Goal: Communication & Community: Ask a question

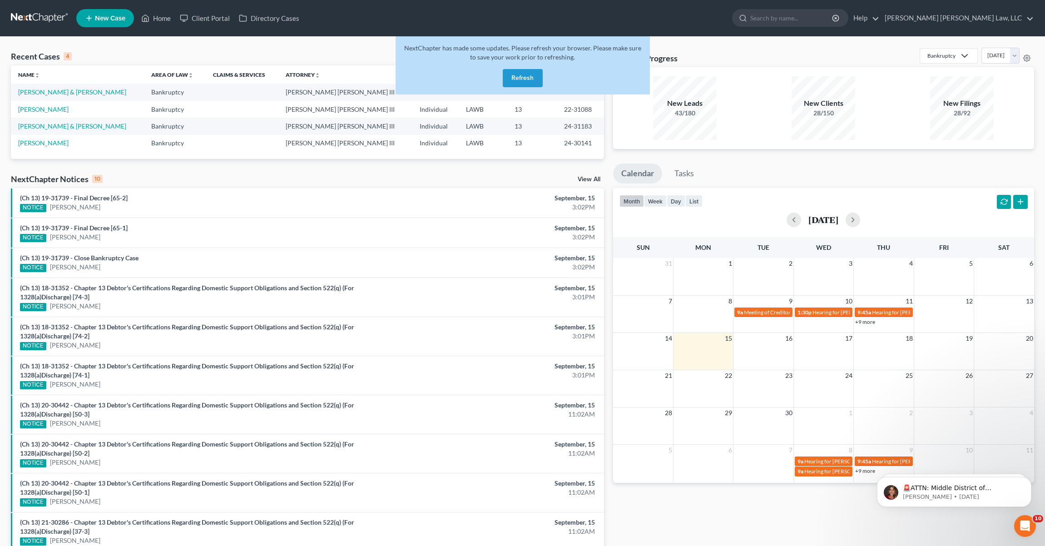
click at [537, 76] on button "Refresh" at bounding box center [523, 78] width 40 height 18
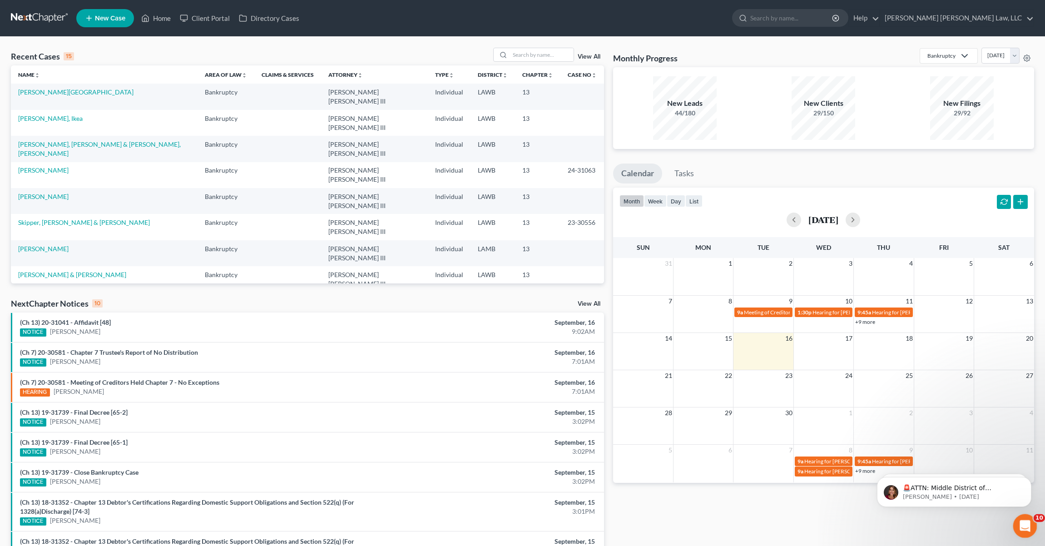
click at [1031, 528] on div "Open Intercom Messenger" at bounding box center [1024, 525] width 30 height 30
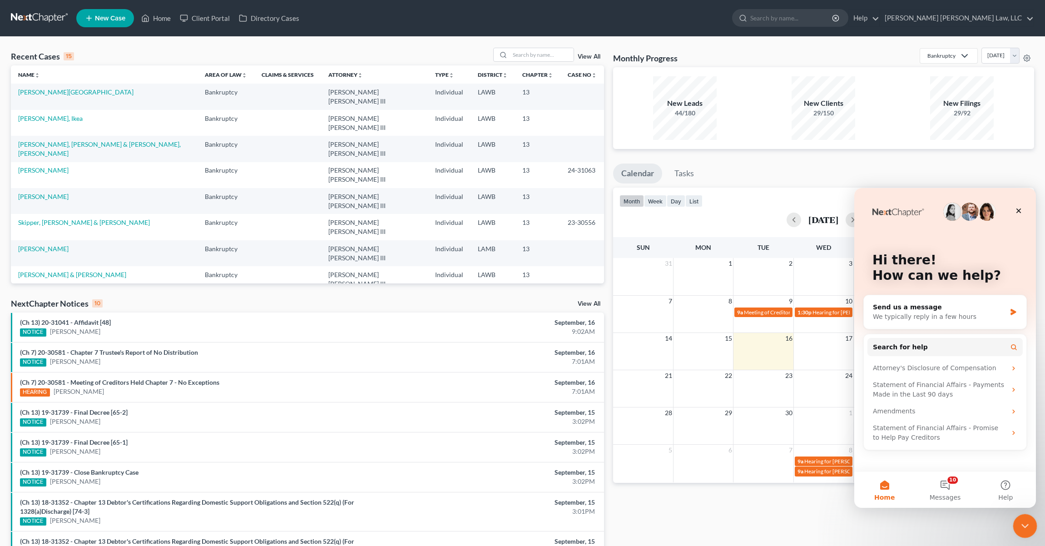
click at [1028, 526] on icon "Close Intercom Messenger" at bounding box center [1023, 524] width 11 height 11
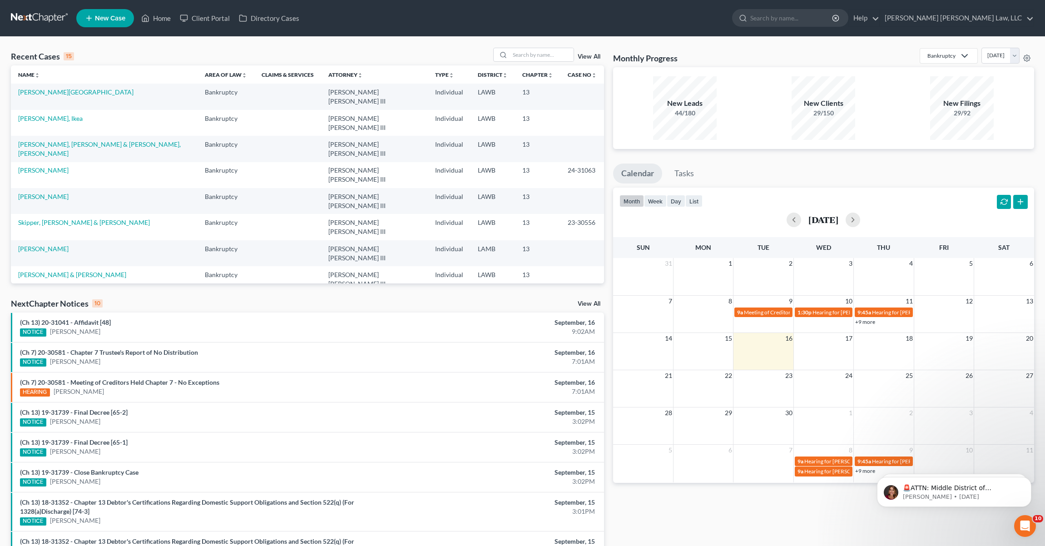
click at [266, 47] on div "Recent Cases 15 View All Name unfold_more expand_more expand_less Area of Law u…" at bounding box center [522, 355] width 1045 height 637
click at [1031, 478] on icon "Dismiss notification" at bounding box center [1029, 479] width 5 height 5
click at [975, 491] on p "🚨MFA ANNOUNCEMENT🚨 If you are filing [DATE] in [US_STATE] or [US_STATE], you ne…" at bounding box center [961, 488] width 117 height 9
click at [1026, 521] on icon "Open Intercom Messenger" at bounding box center [1024, 524] width 15 height 15
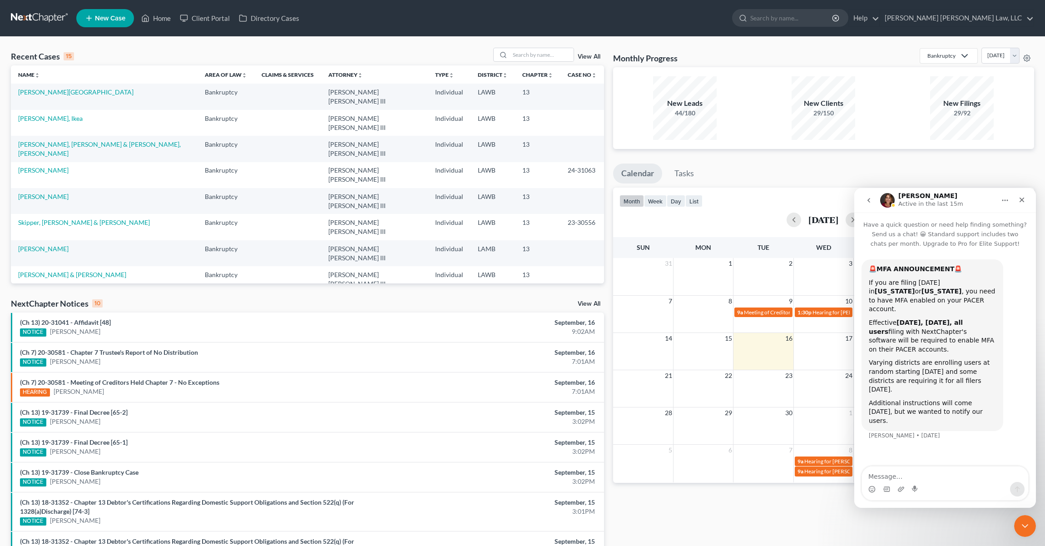
click at [864, 203] on button "go back" at bounding box center [868, 200] width 17 height 17
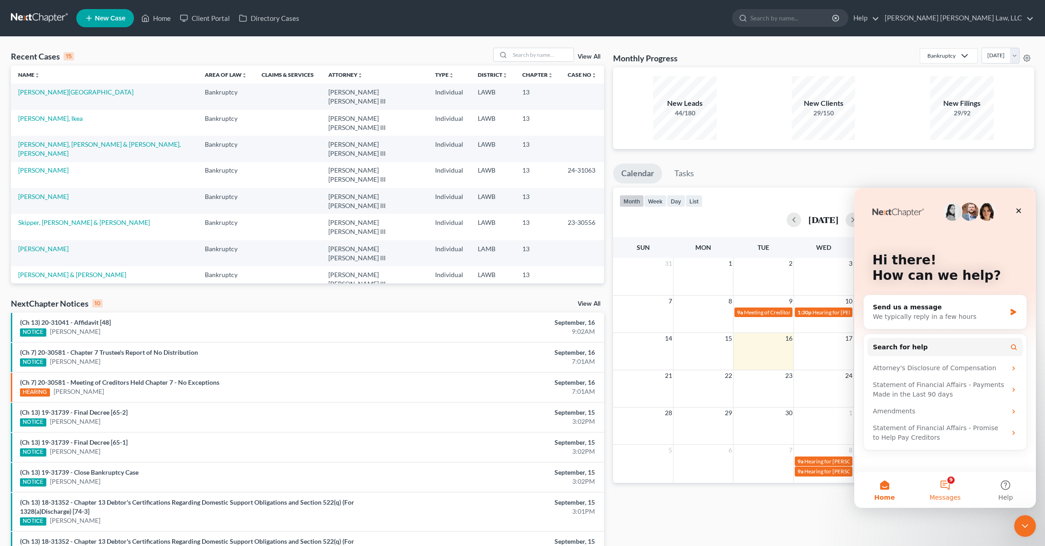
click at [939, 487] on button "9 Messages" at bounding box center [945, 490] width 60 height 36
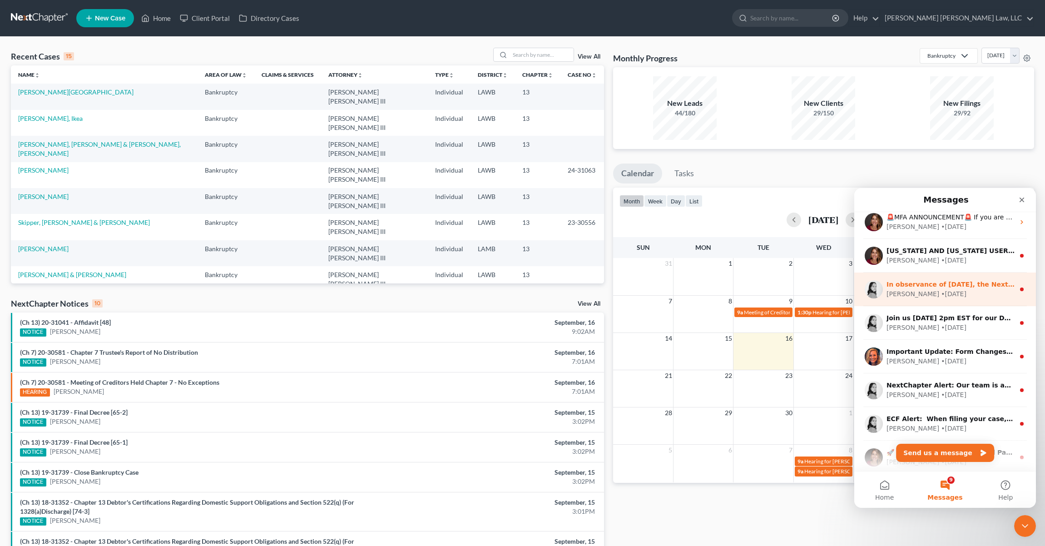
scroll to position [114, 0]
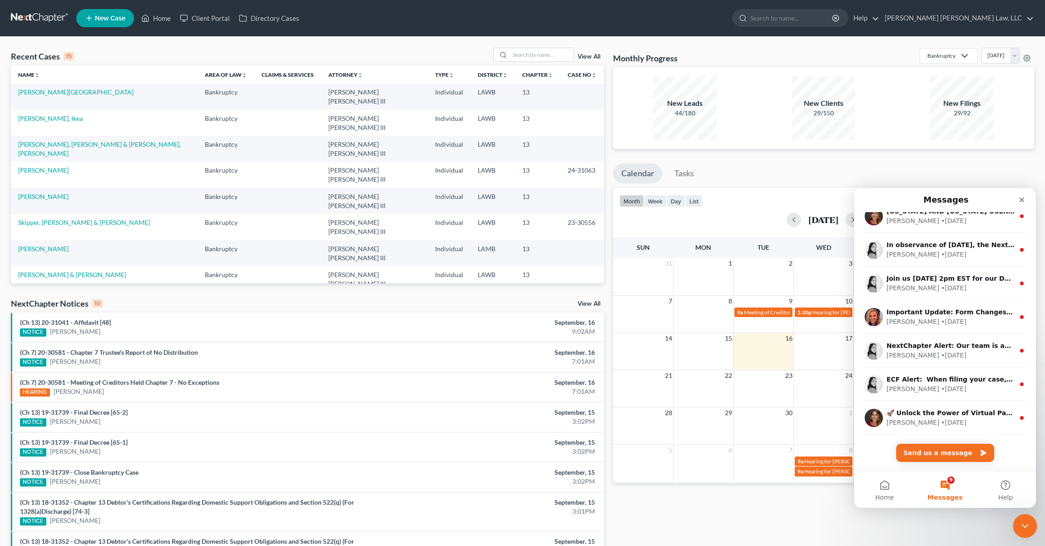
click at [1026, 530] on icon "Close Intercom Messenger" at bounding box center [1023, 524] width 11 height 11
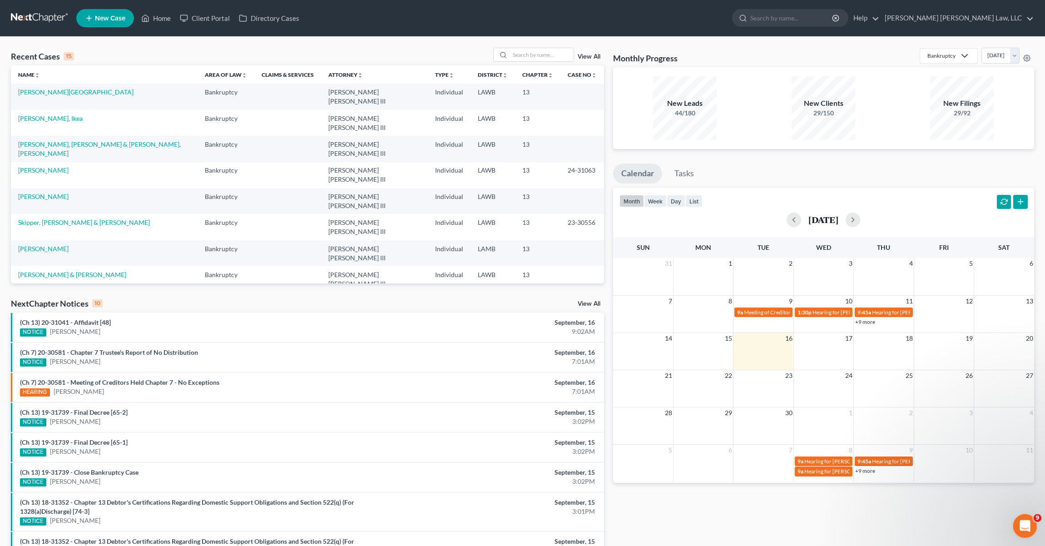
scroll to position [0, 0]
click at [1026, 529] on icon "Open Intercom Messenger" at bounding box center [1024, 524] width 15 height 15
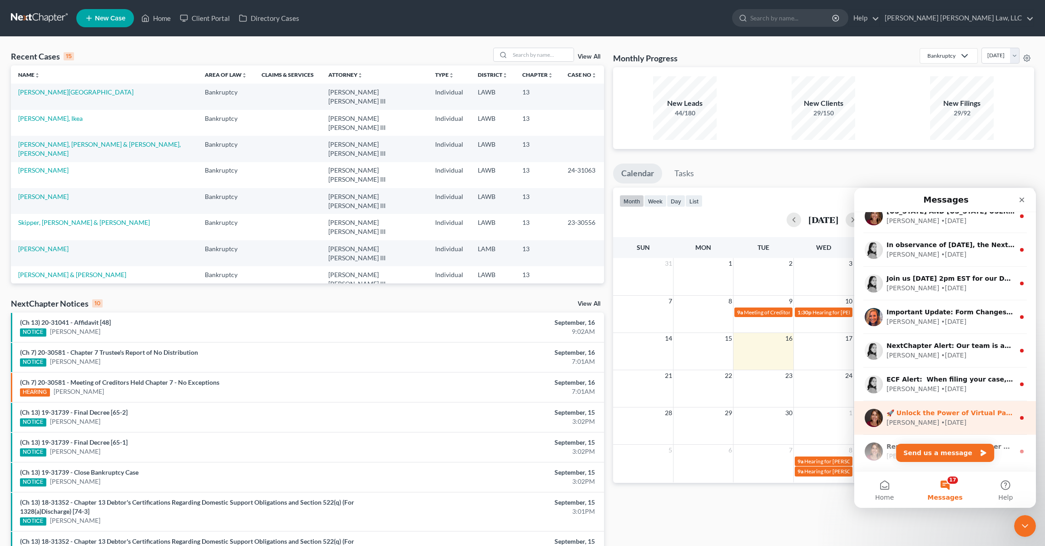
click at [940, 421] on div "[PERSON_NAME] • [DATE]" at bounding box center [951, 423] width 128 height 10
